Goal: Task Accomplishment & Management: Manage account settings

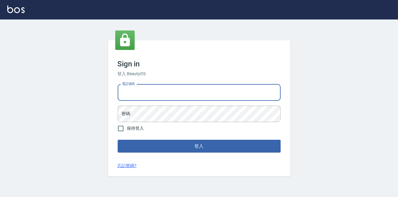
click at [150, 95] on input "電話號碼" at bounding box center [199, 92] width 163 height 16
type input "0900000991"
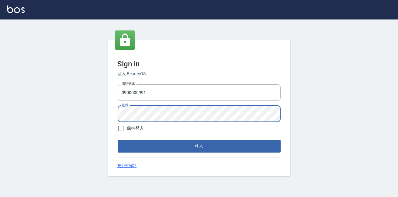
click at [118, 140] on button "登入" at bounding box center [199, 146] width 163 height 13
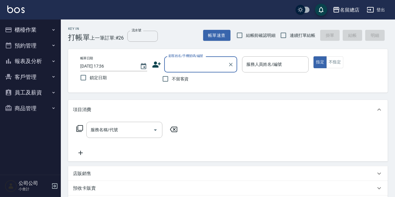
click at [50, 94] on button "員工及薪資" at bounding box center [30, 93] width 56 height 16
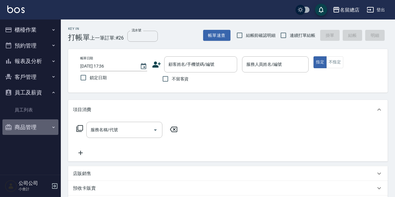
click at [53, 129] on icon "button" at bounding box center [53, 127] width 5 height 5
click at [54, 30] on icon "button" at bounding box center [53, 29] width 5 height 5
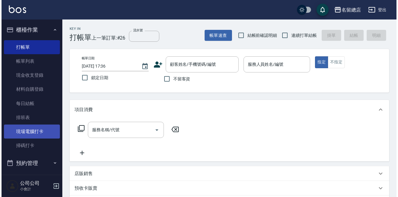
scroll to position [27, 0]
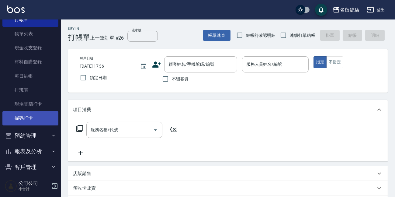
click at [36, 116] on link "掃碼打卡" at bounding box center [30, 118] width 56 height 14
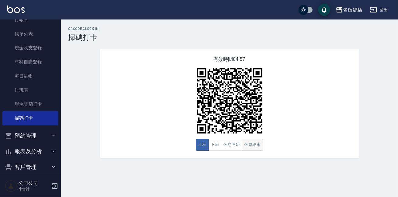
click at [255, 143] on button "休息結束" at bounding box center [252, 145] width 21 height 12
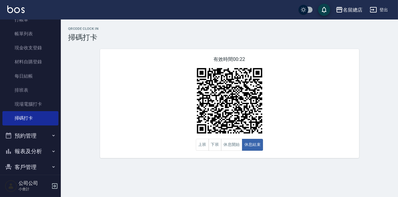
click at [229, 144] on button "休息開始" at bounding box center [231, 145] width 21 height 12
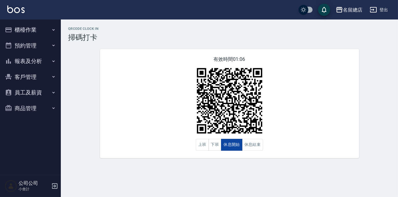
click at [234, 145] on button "休息開始" at bounding box center [231, 145] width 21 height 12
click at [240, 143] on button "休息開始" at bounding box center [231, 145] width 21 height 12
click at [244, 146] on button "休息結束" at bounding box center [252, 145] width 21 height 12
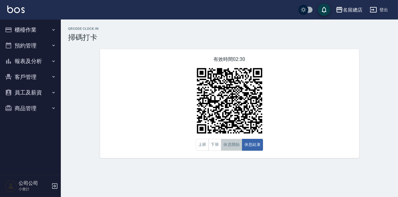
click at [229, 144] on button "休息開始" at bounding box center [231, 145] width 21 height 12
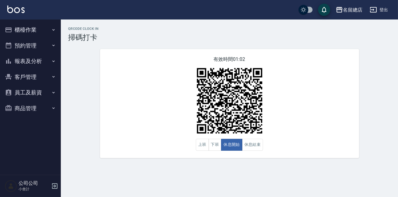
click at [297, 119] on div "有效時間 01:02 上班 下班 休息開始 休息結束" at bounding box center [229, 103] width 259 height 109
click at [254, 148] on button "休息結束" at bounding box center [252, 145] width 21 height 12
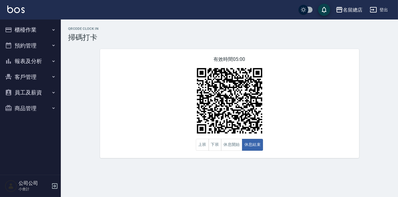
click at [275, 131] on div "有效時間 05:00 上班 下班 休息開始 休息結束" at bounding box center [229, 103] width 259 height 109
click at [238, 145] on button "休息開始" at bounding box center [231, 145] width 21 height 12
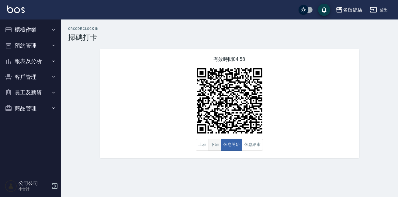
click at [213, 142] on button "下班" at bounding box center [215, 145] width 13 height 12
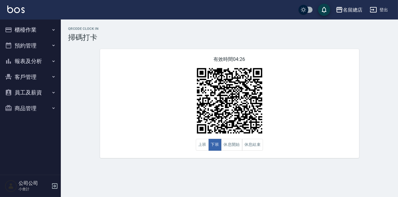
click at [38, 58] on button "報表及分析" at bounding box center [30, 61] width 56 height 16
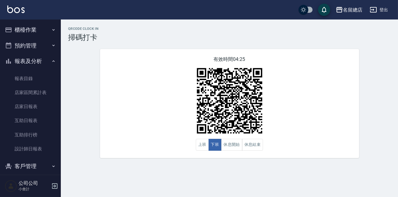
click at [36, 34] on button "櫃檯作業" at bounding box center [30, 30] width 56 height 16
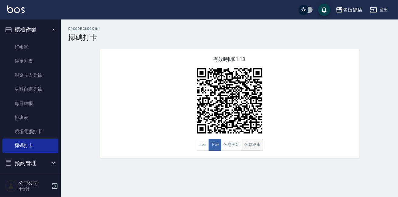
click at [251, 144] on button "休息結束" at bounding box center [252, 145] width 21 height 12
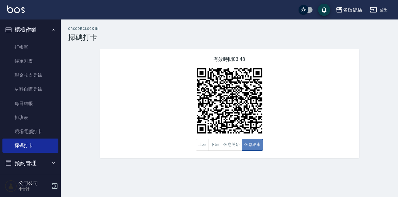
click at [242, 150] on button "休息結束" at bounding box center [252, 145] width 21 height 12
click at [233, 150] on button "休息開始" at bounding box center [231, 145] width 21 height 12
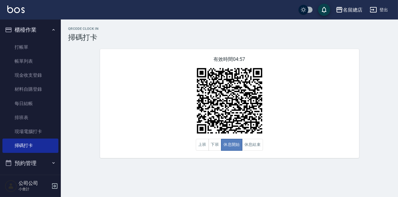
click at [233, 150] on button "休息開始" at bounding box center [231, 145] width 21 height 12
click at [212, 146] on button "下班" at bounding box center [215, 145] width 13 height 12
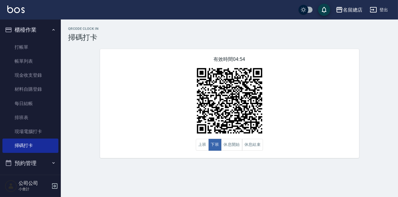
click at [248, 172] on div "QRcode Clock In 掃碼打卡 有效時間 04:54 上班 下班 休息開始 休息結束" at bounding box center [199, 98] width 398 height 197
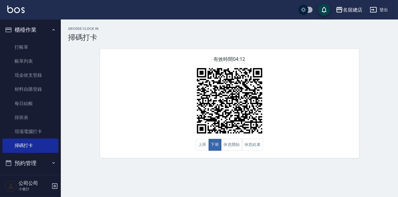
drag, startPoint x: 247, startPoint y: 174, endPoint x: 260, endPoint y: 156, distance: 22.3
click at [257, 161] on div "QRcode Clock In 掃碼打卡 有效時間 04:12 上班 下班 休息開始 休息結束" at bounding box center [199, 98] width 398 height 197
click at [250, 149] on button "休息結束" at bounding box center [252, 145] width 21 height 12
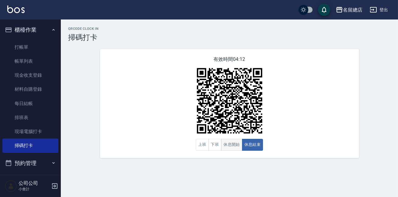
click at [237, 149] on button "休息開始" at bounding box center [231, 145] width 21 height 12
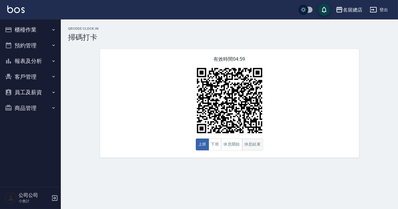
click at [253, 144] on button "休息結束" at bounding box center [252, 145] width 21 height 12
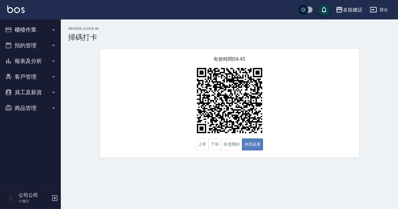
click at [253, 144] on button "休息結束" at bounding box center [252, 145] width 21 height 12
click at [377, 82] on div "QRcode Clock In 掃碼打卡 有效時間 04:43 上班 下班 休息開始 休息結束" at bounding box center [230, 92] width 338 height 131
click at [214, 144] on button "下班" at bounding box center [215, 145] width 13 height 12
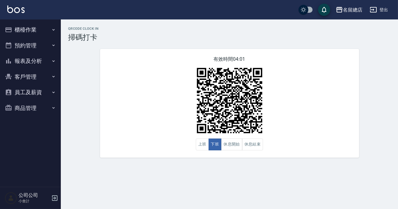
click at [49, 30] on button "櫃檯作業" at bounding box center [30, 30] width 56 height 16
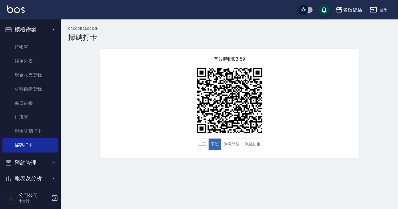
scroll to position [53, 0]
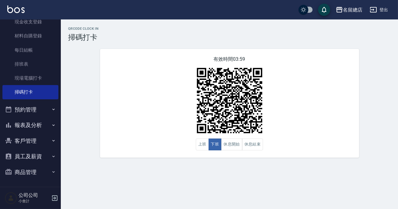
click at [27, 131] on button "報表及分析" at bounding box center [30, 125] width 56 height 16
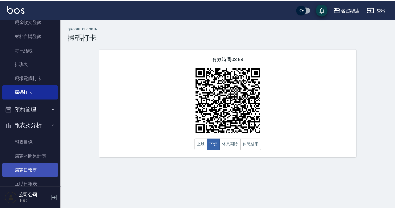
scroll to position [143, 0]
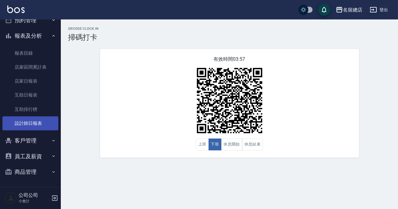
click at [26, 121] on link "設計師日報表" at bounding box center [30, 124] width 56 height 14
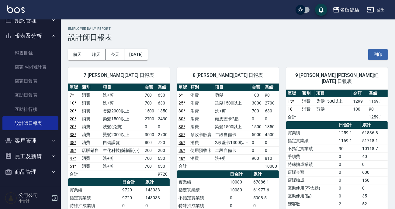
click at [297, 129] on td "實業績" at bounding box center [311, 133] width 51 height 8
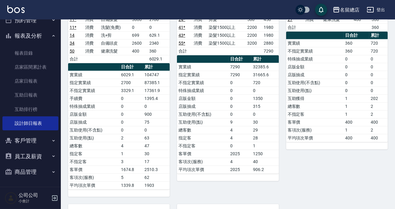
scroll to position [470, 0]
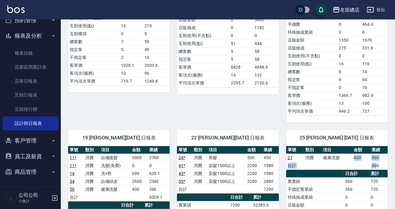
drag, startPoint x: 343, startPoint y: 146, endPoint x: 376, endPoint y: 153, distance: 34.0
click at [376, 154] on tbody "27 消費 健康洗髮 400 360 合計 360" at bounding box center [337, 162] width 102 height 16
click at [322, 154] on td "健康洗髮" at bounding box center [337, 158] width 31 height 8
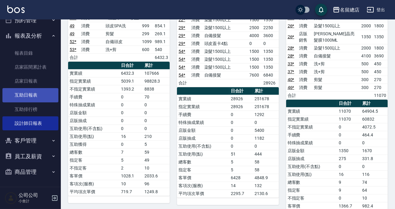
scroll to position [60, 0]
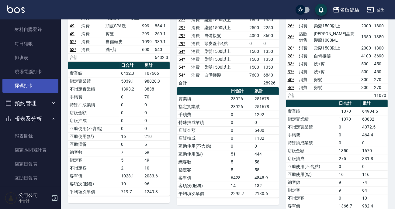
click at [41, 89] on link "掃碼打卡" at bounding box center [30, 86] width 56 height 14
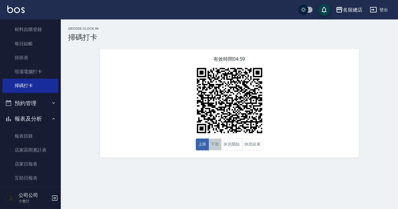
click at [216, 147] on button "下班" at bounding box center [215, 145] width 13 height 12
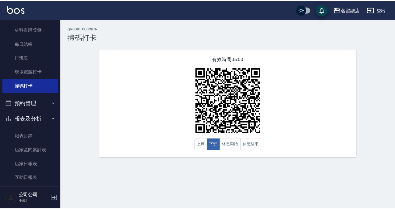
scroll to position [143, 0]
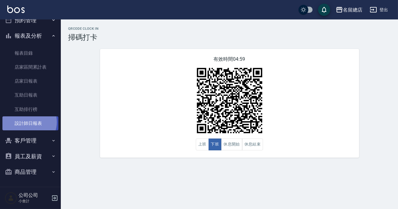
click at [28, 122] on link "設計師日報表" at bounding box center [30, 124] width 56 height 14
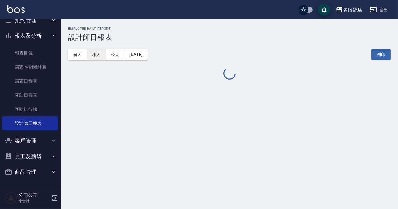
click at [95, 53] on button "昨天" at bounding box center [96, 54] width 19 height 11
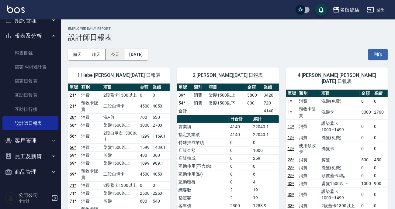
click at [117, 56] on button "今天" at bounding box center [115, 54] width 19 height 11
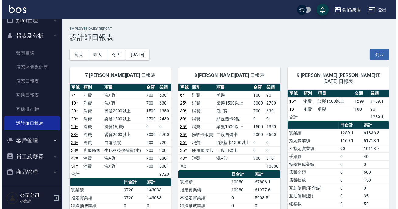
scroll to position [60, 0]
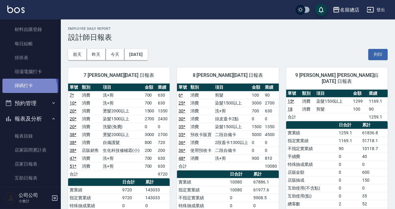
click at [26, 89] on link "掃碼打卡" at bounding box center [30, 86] width 56 height 14
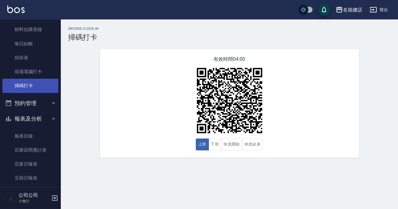
click at [26, 89] on link "掃碼打卡" at bounding box center [30, 86] width 56 height 14
drag, startPoint x: 26, startPoint y: 89, endPoint x: 182, endPoint y: 4, distance: 177.1
click at [182, 4] on div "名留總店 登出 櫃檯作業 打帳單 帳單列表 現金收支登錄 材料自購登錄 每日結帳 排班表 現場電腦打卡 掃碼打卡 預約管理 預約管理 單日預約紀錄 單週預約紀…" at bounding box center [199, 104] width 398 height 209
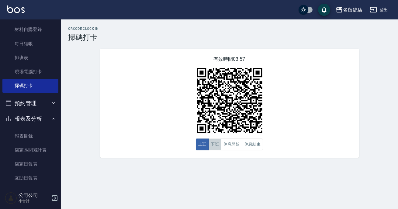
drag, startPoint x: 210, startPoint y: 144, endPoint x: 233, endPoint y: 117, distance: 35.0
click at [211, 144] on button "下班" at bounding box center [215, 145] width 13 height 12
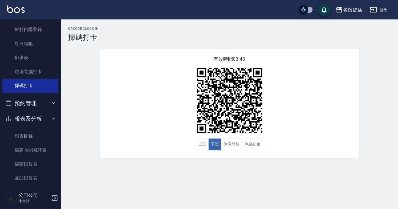
click at [76, 120] on div "QRcode Clock In 掃碼打卡 有效時間 03:43 上班 下班 休息開始 休息結束" at bounding box center [230, 92] width 338 height 131
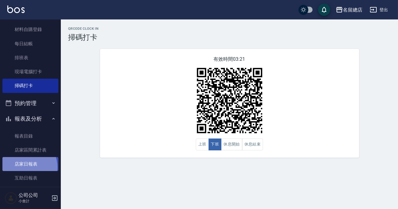
click at [26, 167] on link "店家日報表" at bounding box center [30, 164] width 56 height 14
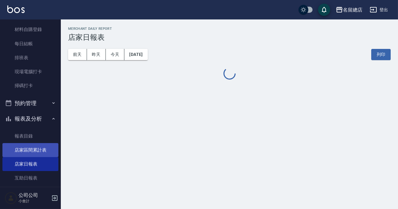
click at [29, 147] on link "店家區間累計表" at bounding box center [30, 150] width 56 height 14
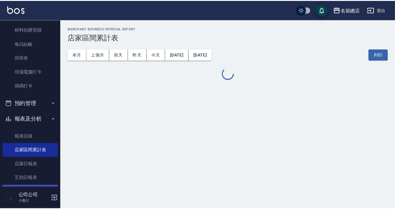
scroll to position [115, 0]
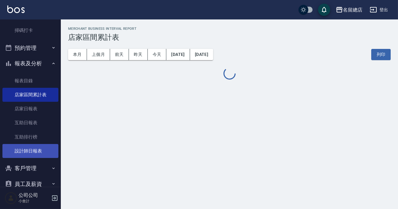
click at [31, 152] on link "設計師日報表" at bounding box center [30, 151] width 56 height 14
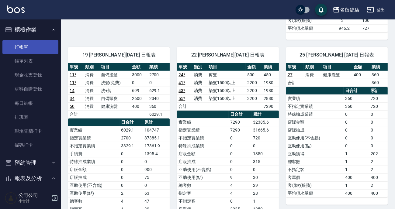
click at [24, 44] on link "打帳單" at bounding box center [30, 47] width 56 height 14
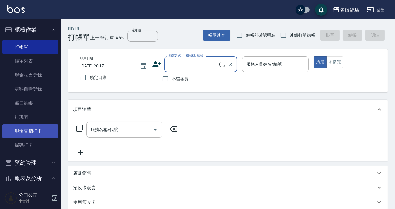
click at [33, 129] on link "現場電腦打卡" at bounding box center [30, 131] width 56 height 14
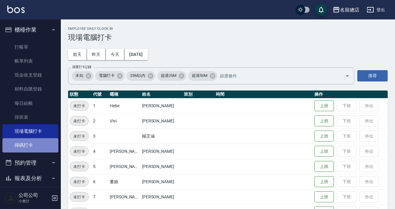
click at [34, 145] on link "掃碼打卡" at bounding box center [30, 145] width 56 height 14
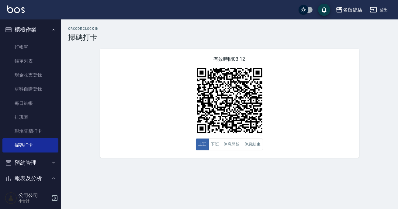
click at [215, 151] on div "有效時間 03:12 上班 下班 休息開始 休息結束" at bounding box center [229, 103] width 259 height 109
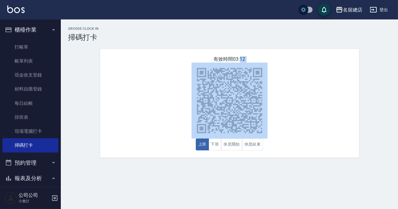
click at [215, 151] on div "有效時間 03:12 上班 下班 休息開始 休息結束" at bounding box center [229, 103] width 259 height 109
click at [216, 148] on button "下班" at bounding box center [215, 145] width 13 height 12
click at [218, 148] on button "下班" at bounding box center [215, 145] width 13 height 12
click at [217, 154] on div "有效時間 03:11 上班 下班 休息開始 休息結束" at bounding box center [229, 103] width 259 height 109
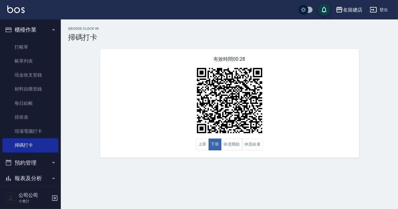
drag, startPoint x: 217, startPoint y: 154, endPoint x: 179, endPoint y: 112, distance: 56.9
click at [213, 148] on div "有效時間 00:28 上班 下班 休息開始 休息結束" at bounding box center [229, 103] width 259 height 109
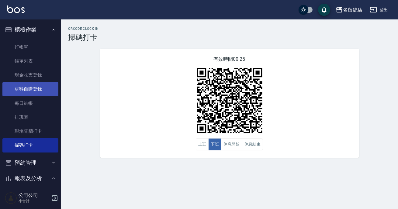
click at [40, 88] on link "材料自購登錄" at bounding box center [30, 89] width 56 height 14
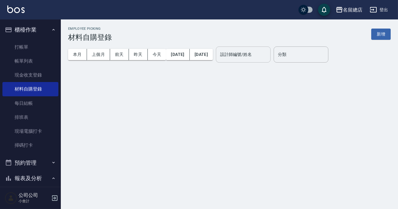
click at [265, 55] on input "設計師編號/姓名" at bounding box center [243, 54] width 49 height 11
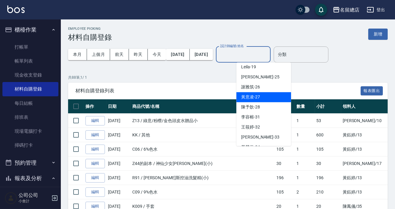
scroll to position [166, 0]
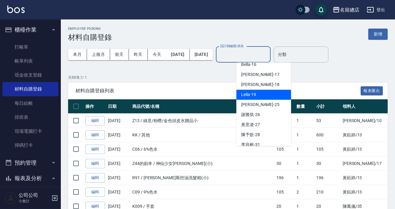
click at [256, 92] on span "Leila -19" at bounding box center [248, 95] width 15 height 6
type input "Leila-19"
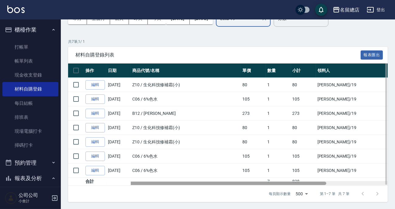
drag, startPoint x: 154, startPoint y: 184, endPoint x: 117, endPoint y: 172, distance: 38.2
click at [124, 174] on div "操作 日期 商品代號/名稱 單價 數量 小計 領料人 用途 備註 編輯 [DATE] Z10 / 生化科技修補霜(小) 80 1 80 [PERSON_NAM…" at bounding box center [228, 125] width 320 height 122
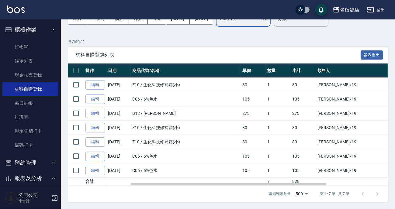
scroll to position [8, 0]
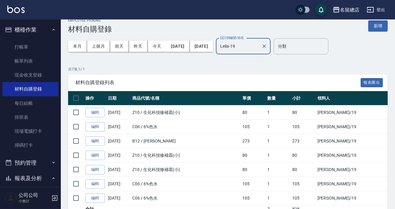
click at [268, 46] on icon "Clear" at bounding box center [264, 46] width 6 height 6
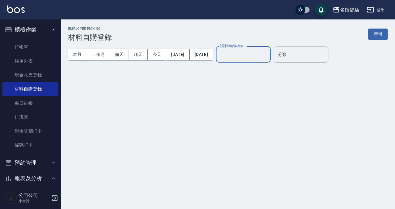
scroll to position [0, 0]
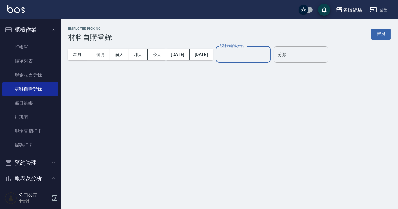
click at [267, 61] on div "設計師編號/姓名" at bounding box center [243, 55] width 55 height 16
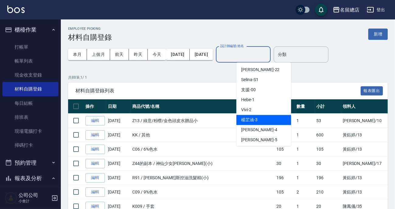
scroll to position [83, 0]
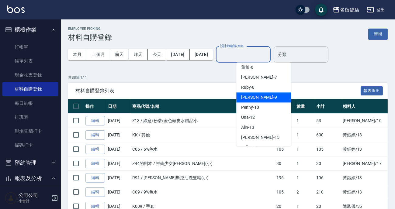
click at [267, 95] on div "[PERSON_NAME] -9" at bounding box center [264, 98] width 55 height 10
type input "[PERSON_NAME]-9"
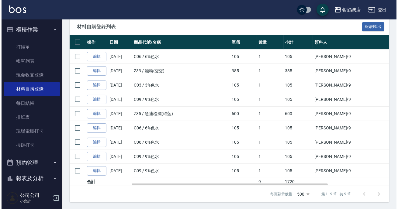
scroll to position [0, 0]
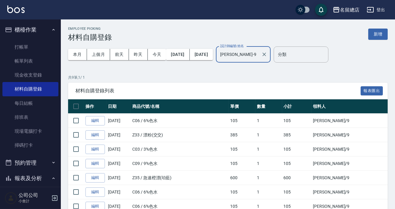
drag, startPoint x: 286, startPoint y: 56, endPoint x: 123, endPoint y: 81, distance: 164.8
click at [268, 56] on icon "Clear" at bounding box center [264, 54] width 6 height 6
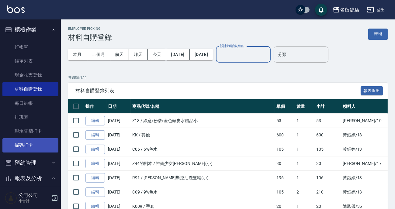
click at [31, 149] on link "掃碼打卡" at bounding box center [30, 145] width 56 height 14
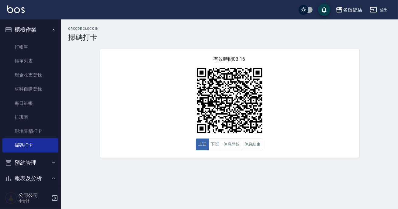
drag, startPoint x: 31, startPoint y: 149, endPoint x: 75, endPoint y: 109, distance: 59.7
click at [75, 109] on div "QRcode Clock In 掃碼打卡 有效時間 03:16 上班 下班 休息開始 休息結束" at bounding box center [230, 92] width 338 height 131
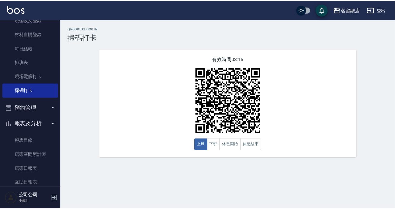
scroll to position [110, 0]
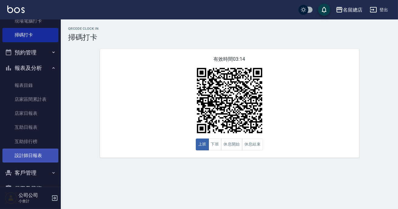
click at [23, 153] on link "設計師日報表" at bounding box center [30, 156] width 56 height 14
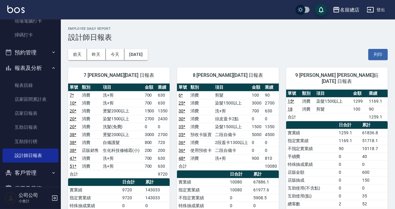
click at [209, 50] on div "[DATE] [DATE] [DATE] [DATE] 列印" at bounding box center [228, 55] width 320 height 26
click at [274, 57] on div "[DATE] [DATE] [DATE] [DATE] 列印" at bounding box center [228, 55] width 320 height 26
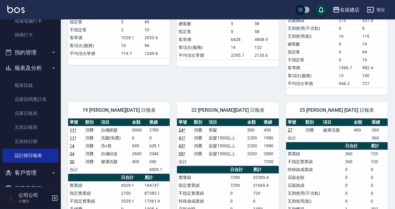
scroll to position [526, 0]
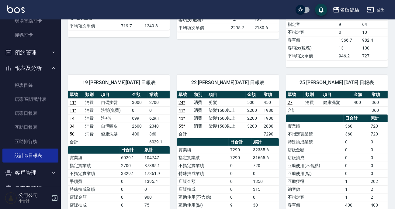
click at [251, 79] on div "22 [PERSON_NAME][DATE] 日報表" at bounding box center [228, 83] width 102 height 16
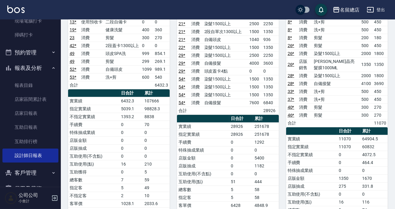
scroll to position [221, 0]
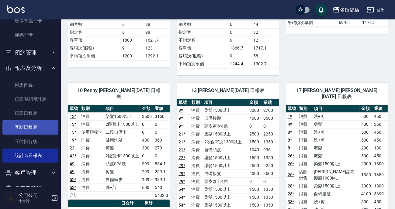
click at [34, 128] on link "互助日報表" at bounding box center [30, 128] width 56 height 14
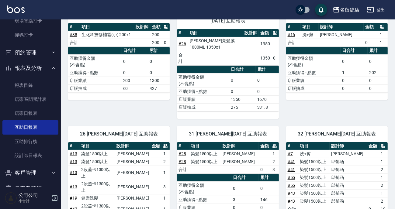
scroll to position [166, 0]
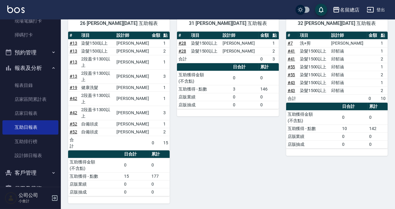
click at [244, 125] on div "31 [PERSON_NAME][DATE] 互助報表 # 項目 設計師 金額 點 # 28 染髮1500以上 [PERSON_NAME] 1 # 28 染髮…" at bounding box center [224, 106] width 109 height 196
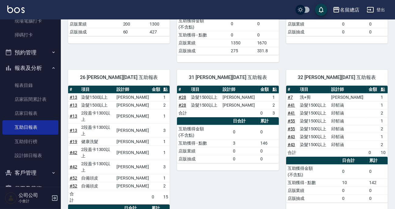
scroll to position [29, 0]
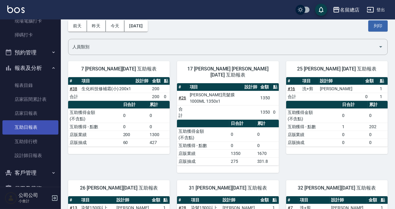
click at [20, 124] on link "互助日報表" at bounding box center [30, 128] width 56 height 14
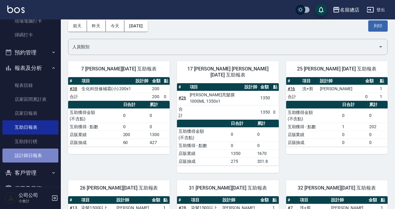
click at [30, 158] on link "設計師日報表" at bounding box center [30, 156] width 56 height 14
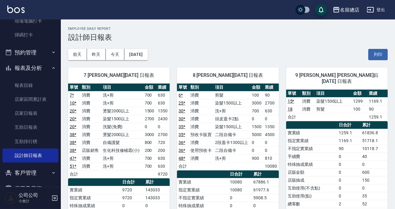
click at [292, 97] on td "15 *" at bounding box center [293, 101] width 14 height 8
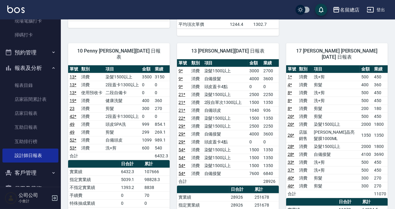
scroll to position [150, 0]
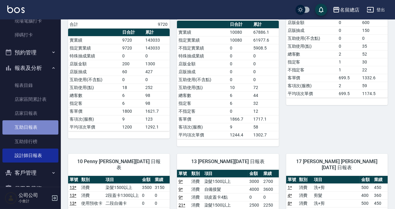
click at [39, 131] on link "互助日報表" at bounding box center [30, 128] width 56 height 14
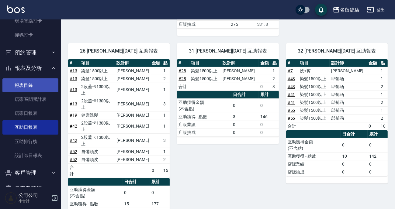
scroll to position [27, 0]
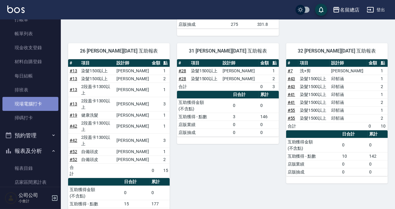
click at [31, 107] on link "現場電腦打卡" at bounding box center [30, 104] width 56 height 14
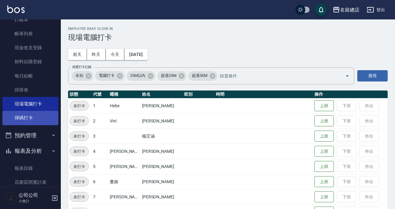
click at [34, 120] on link "掃碼打卡" at bounding box center [30, 118] width 56 height 14
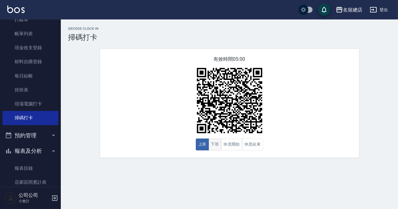
click at [215, 146] on button "下班" at bounding box center [215, 145] width 13 height 12
